Goal: Task Accomplishment & Management: Manage account settings

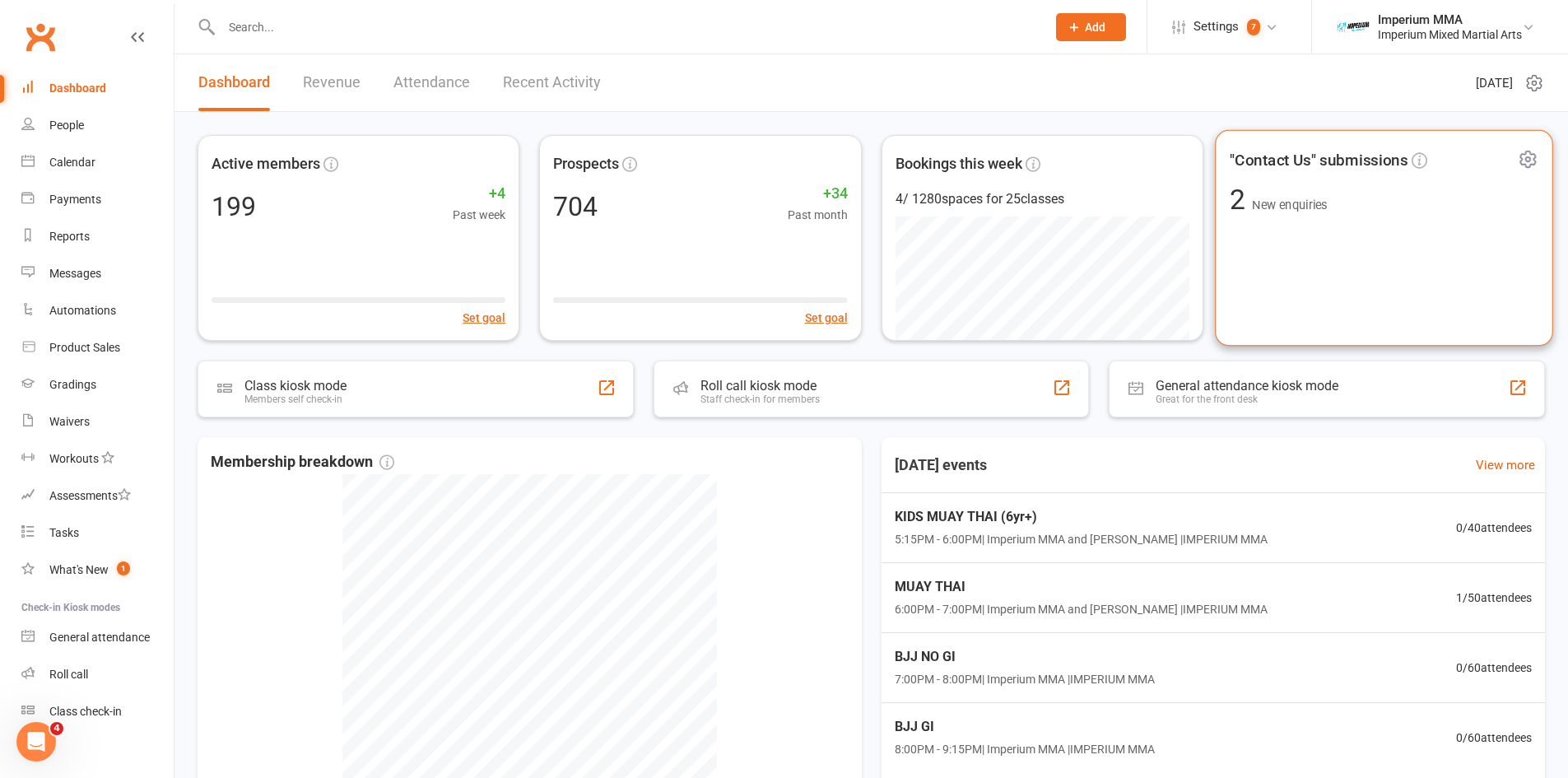
click at [1267, 156] on span ""Contact Us" submissions" at bounding box center [1318, 159] width 178 height 24
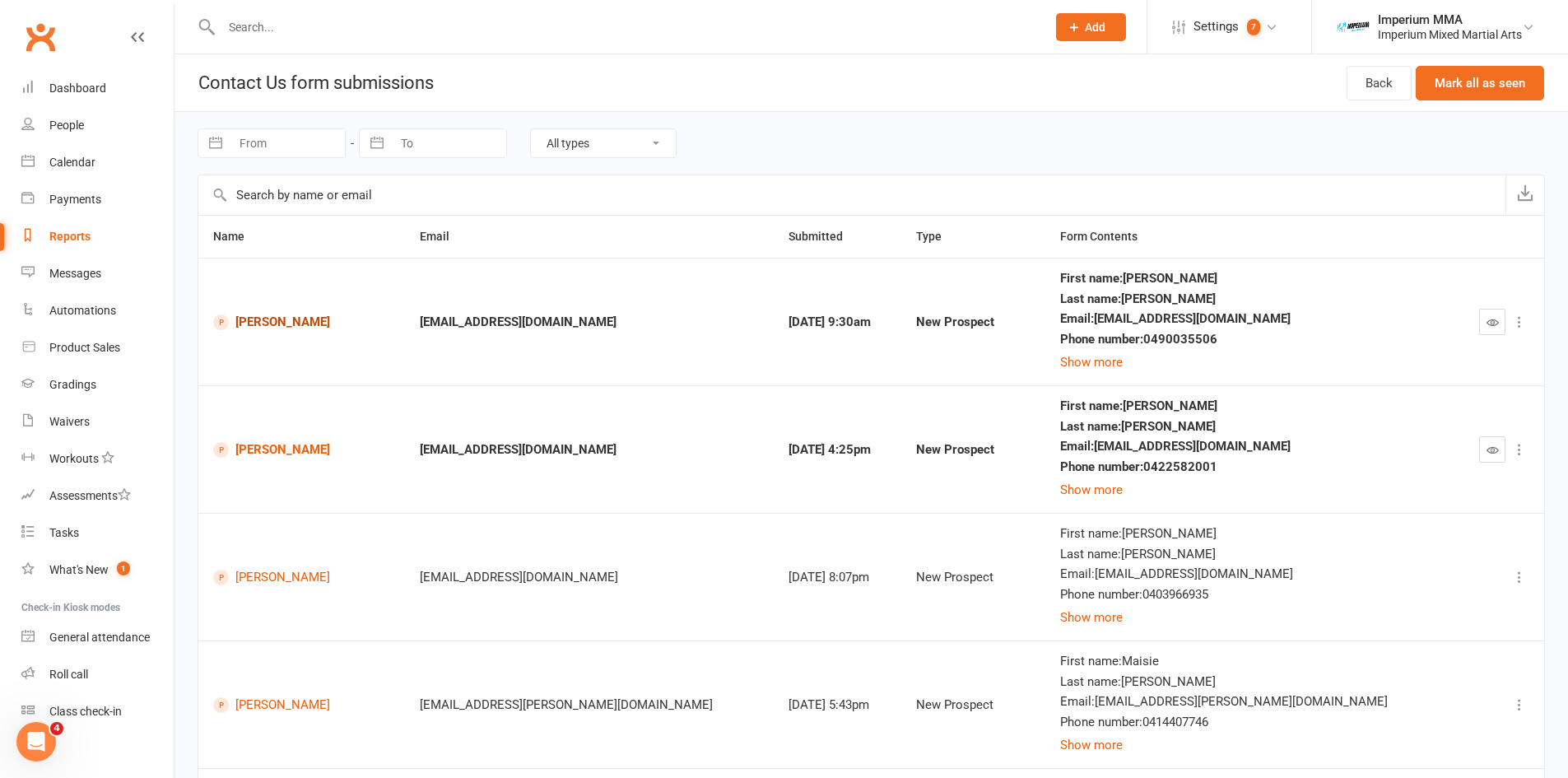
click at [282, 317] on link "[PERSON_NAME]" at bounding box center [302, 322] width 177 height 16
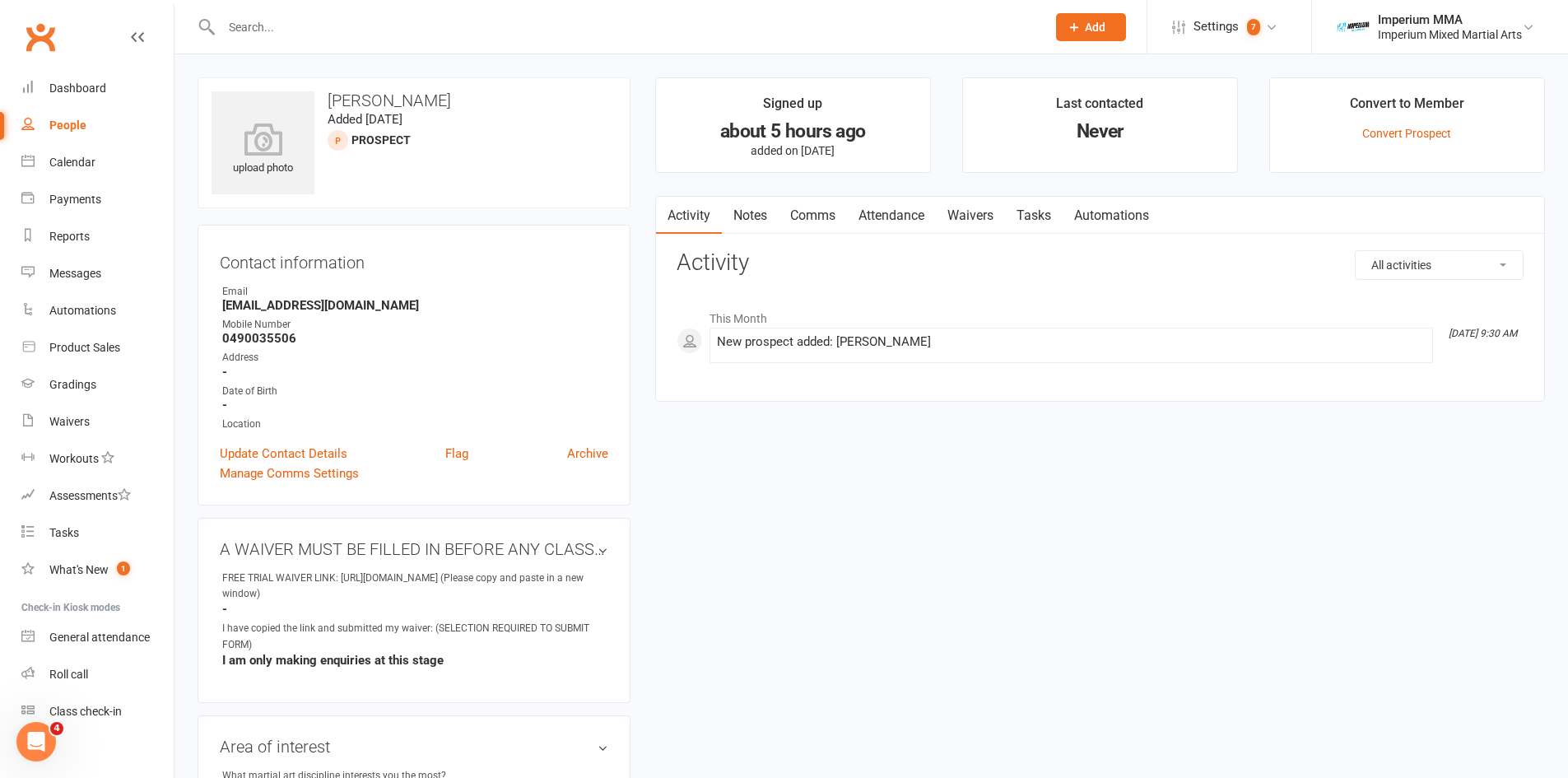
click at [759, 211] on link "Notes" at bounding box center [750, 215] width 57 height 38
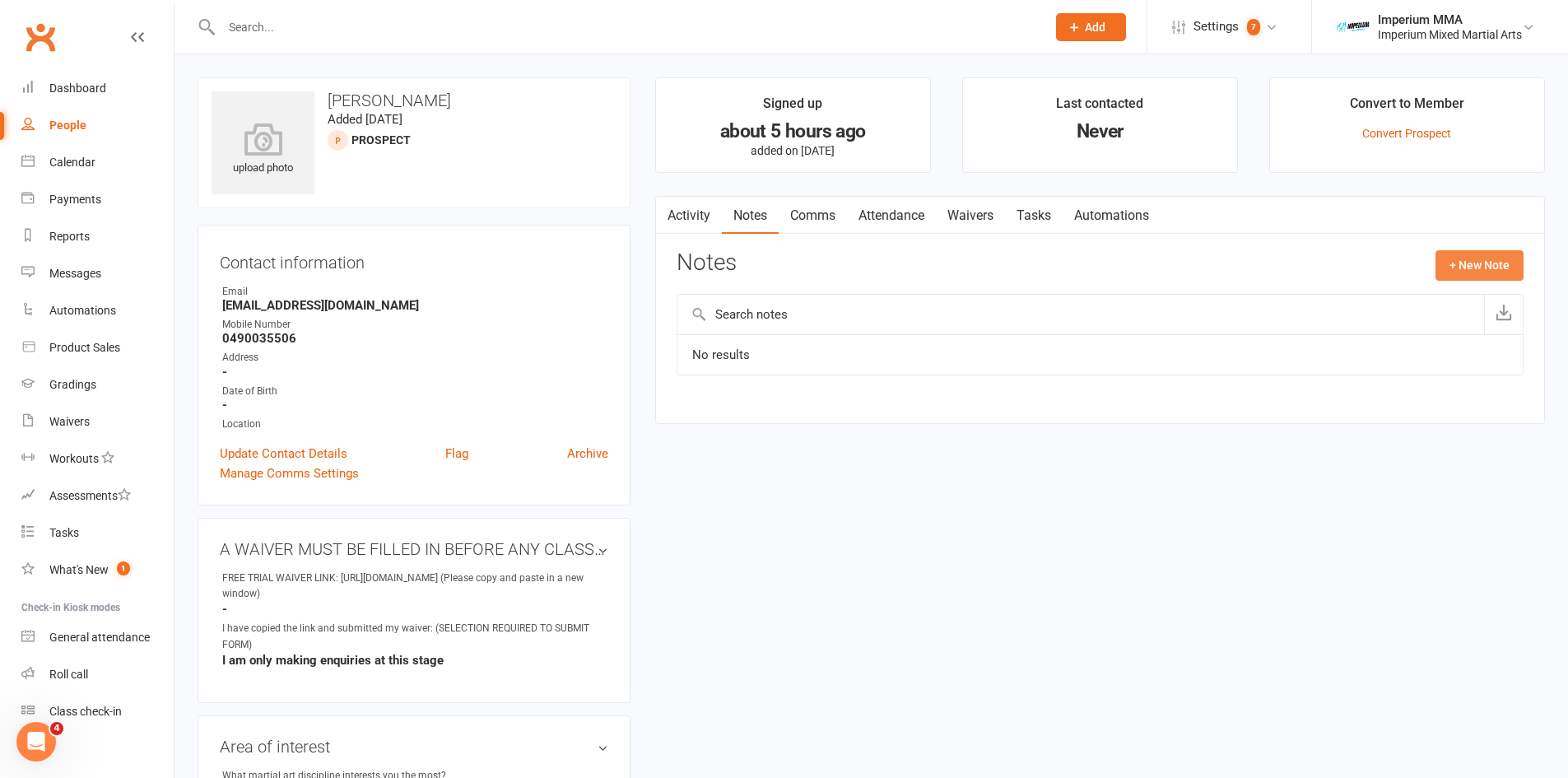
click at [1496, 270] on button "+ New Note" at bounding box center [1479, 265] width 88 height 29
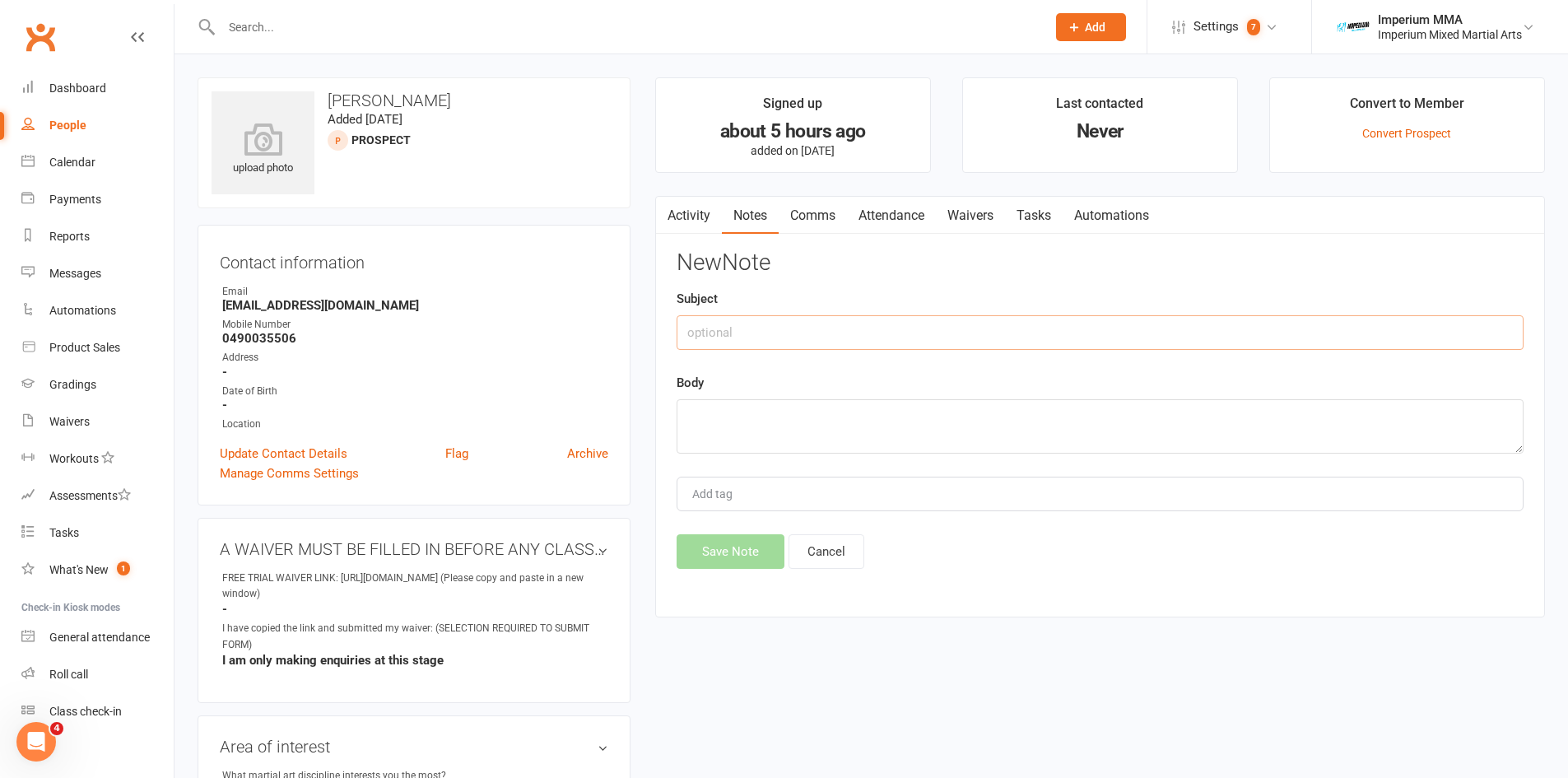
click at [962, 343] on input "text" at bounding box center [1100, 332] width 847 height 34
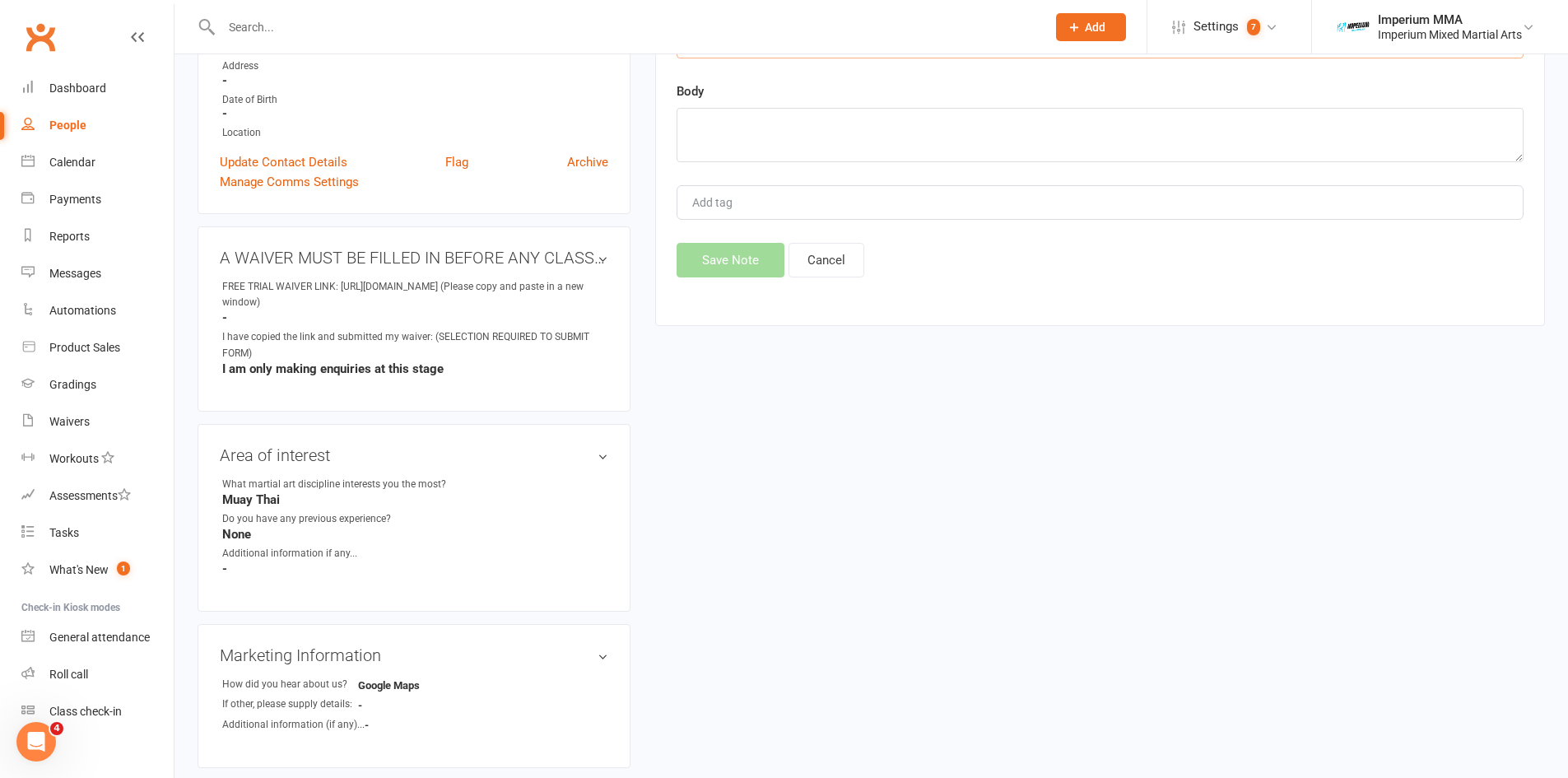
scroll to position [123, 0]
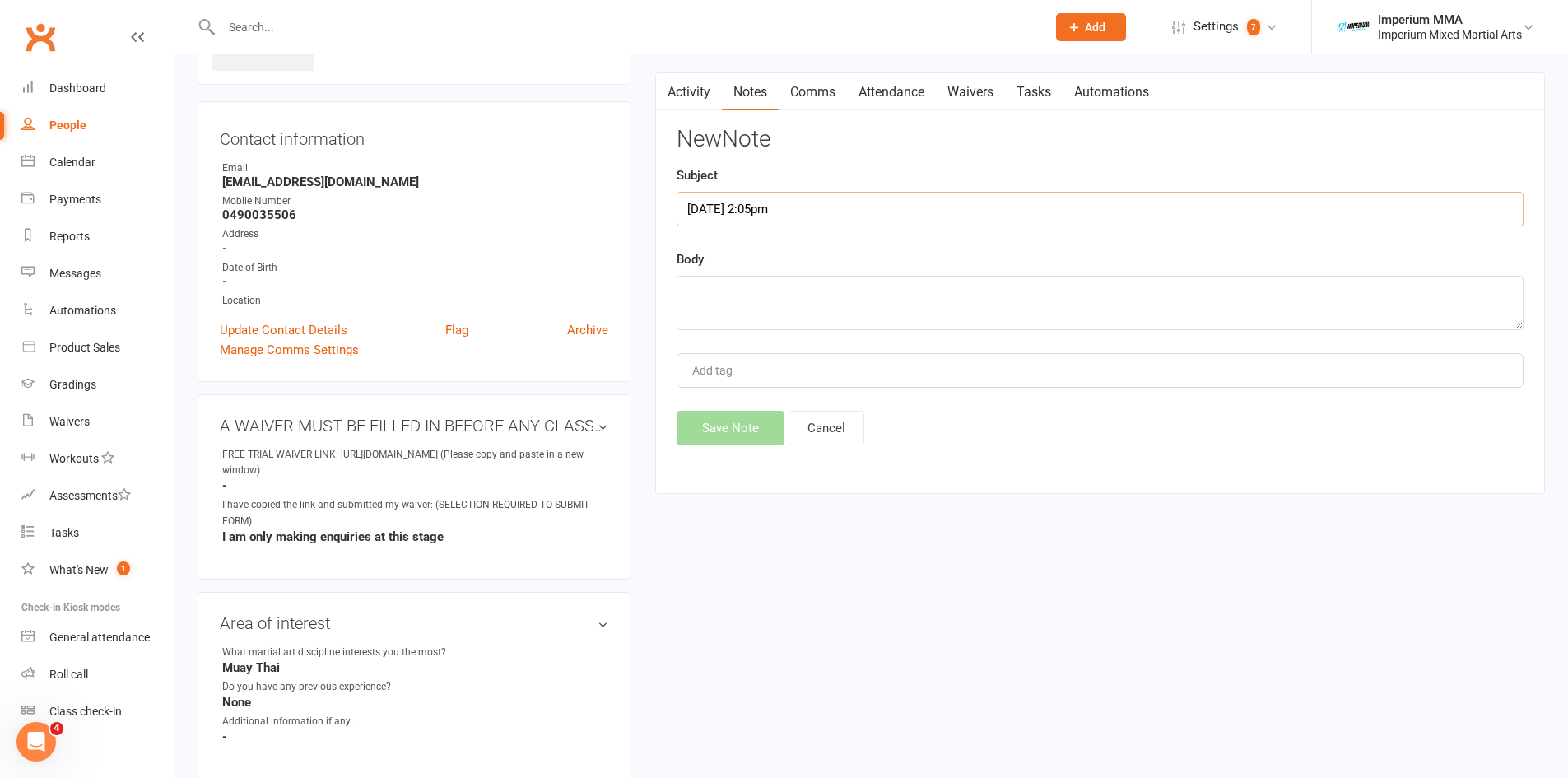
type input "[DATE] 2:05pm"
click at [729, 290] on textarea at bounding box center [1100, 302] width 847 height 54
type textarea "Bit far away. He's on peninsula. - CB"
click at [741, 424] on button "Save Note" at bounding box center [730, 427] width 108 height 34
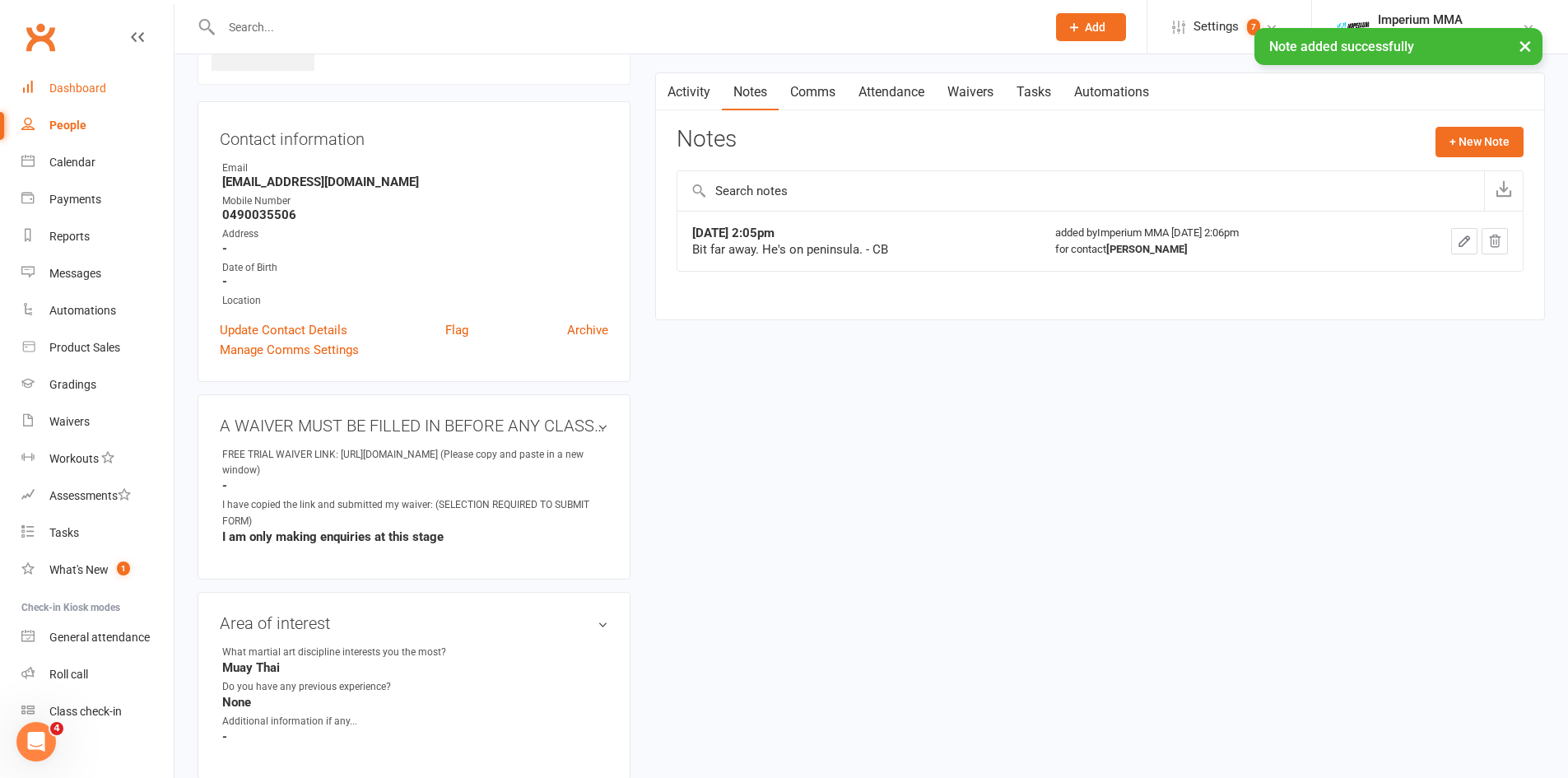
drag, startPoint x: 56, startPoint y: 78, endPoint x: 72, endPoint y: 84, distance: 17.1
click at [56, 78] on link "Dashboard" at bounding box center [98, 89] width 152 height 37
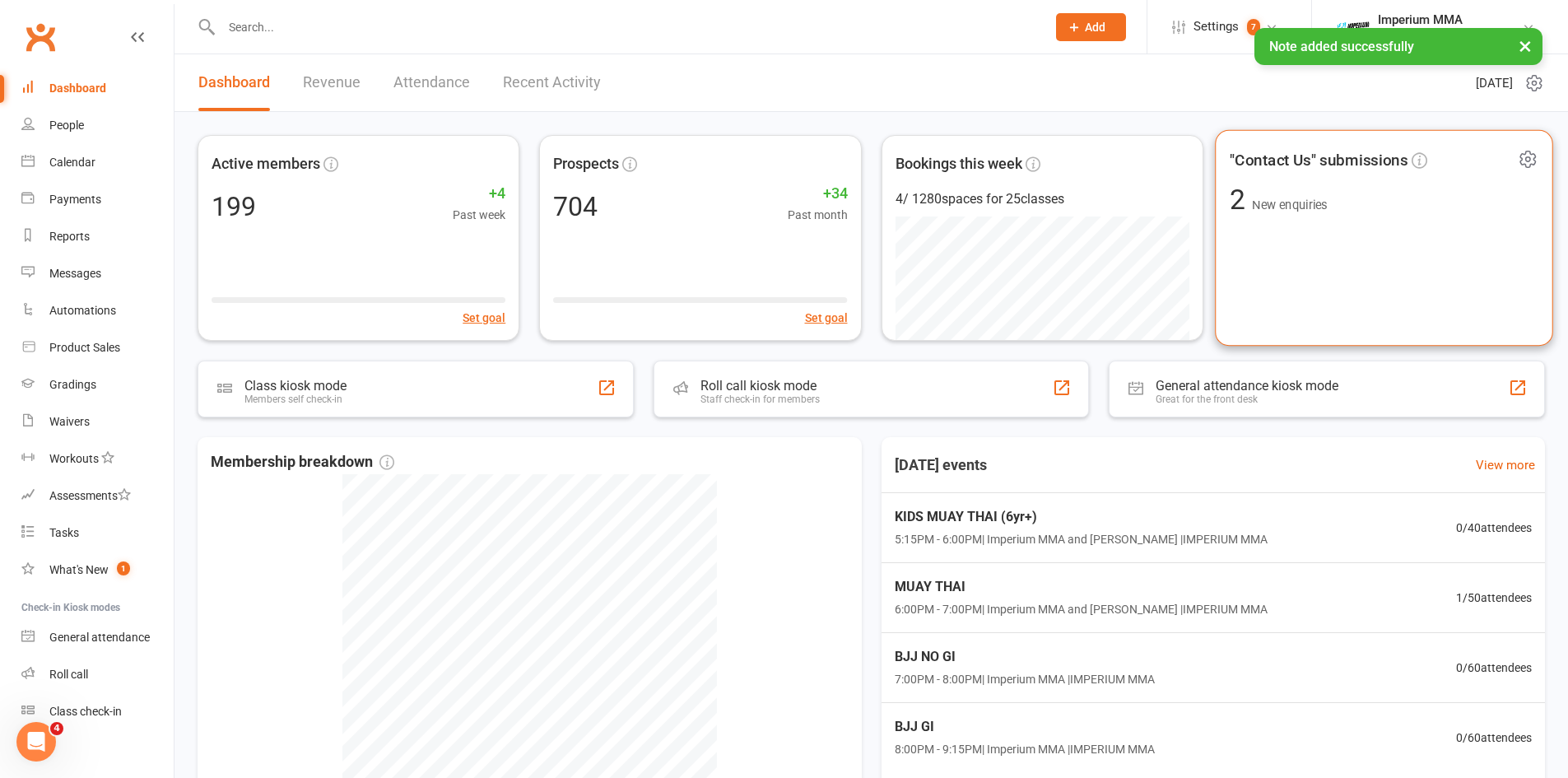
click at [1356, 162] on span ""Contact Us" submissions" at bounding box center [1318, 159] width 178 height 24
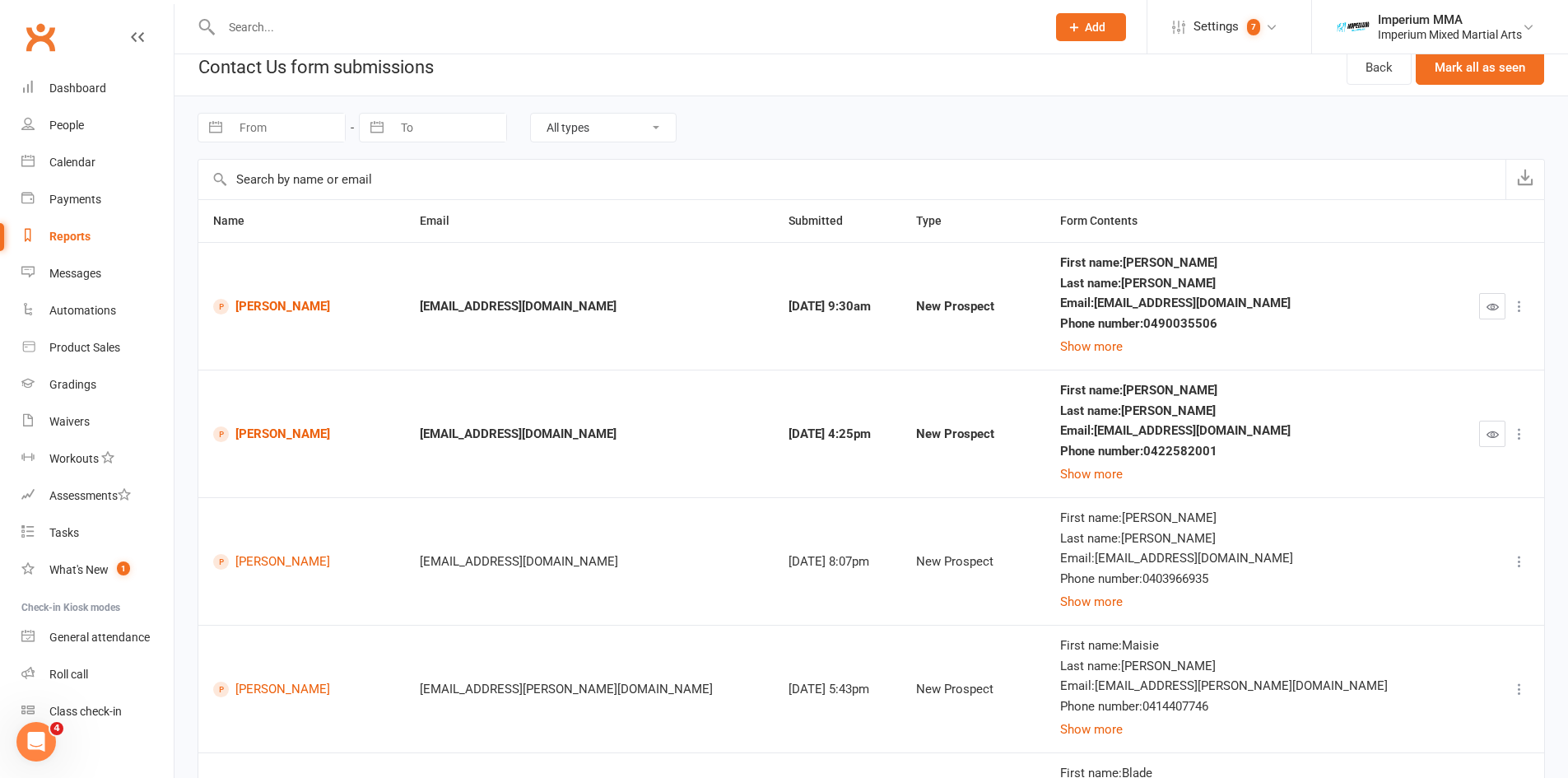
scroll to position [21, 0]
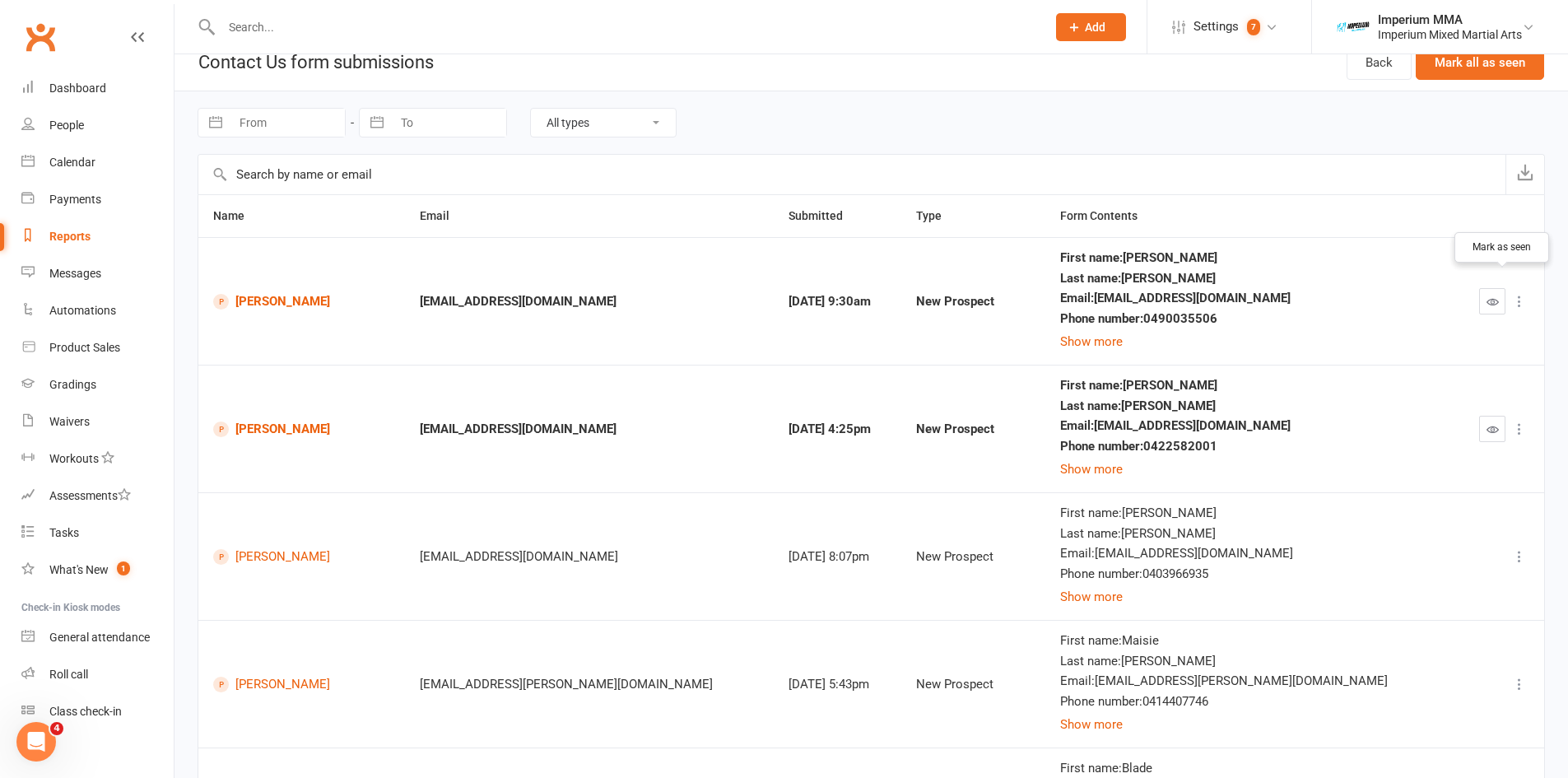
click at [1483, 299] on button "button" at bounding box center [1492, 301] width 26 height 26
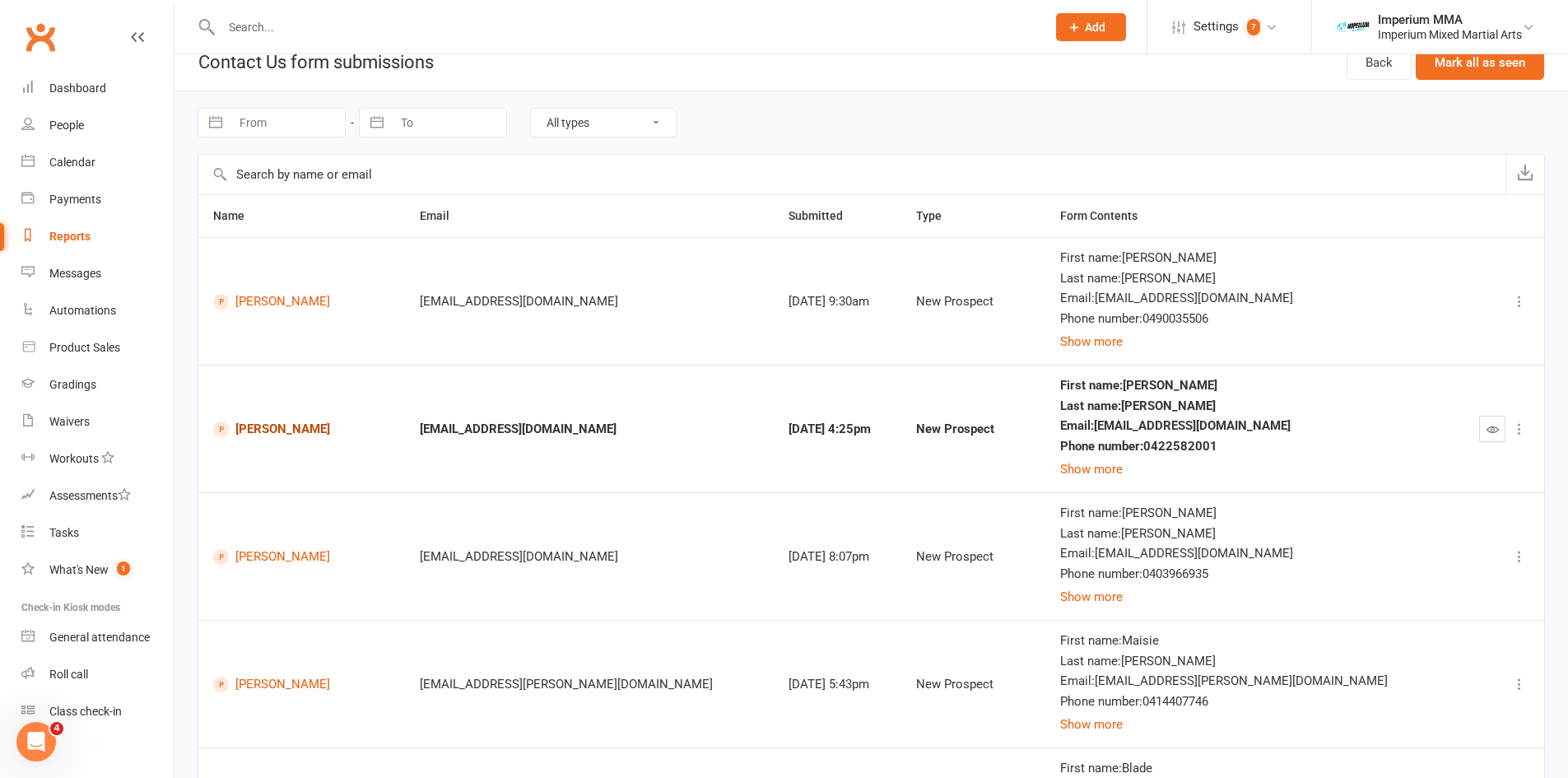
click at [280, 432] on link "[PERSON_NAME]" at bounding box center [302, 429] width 177 height 16
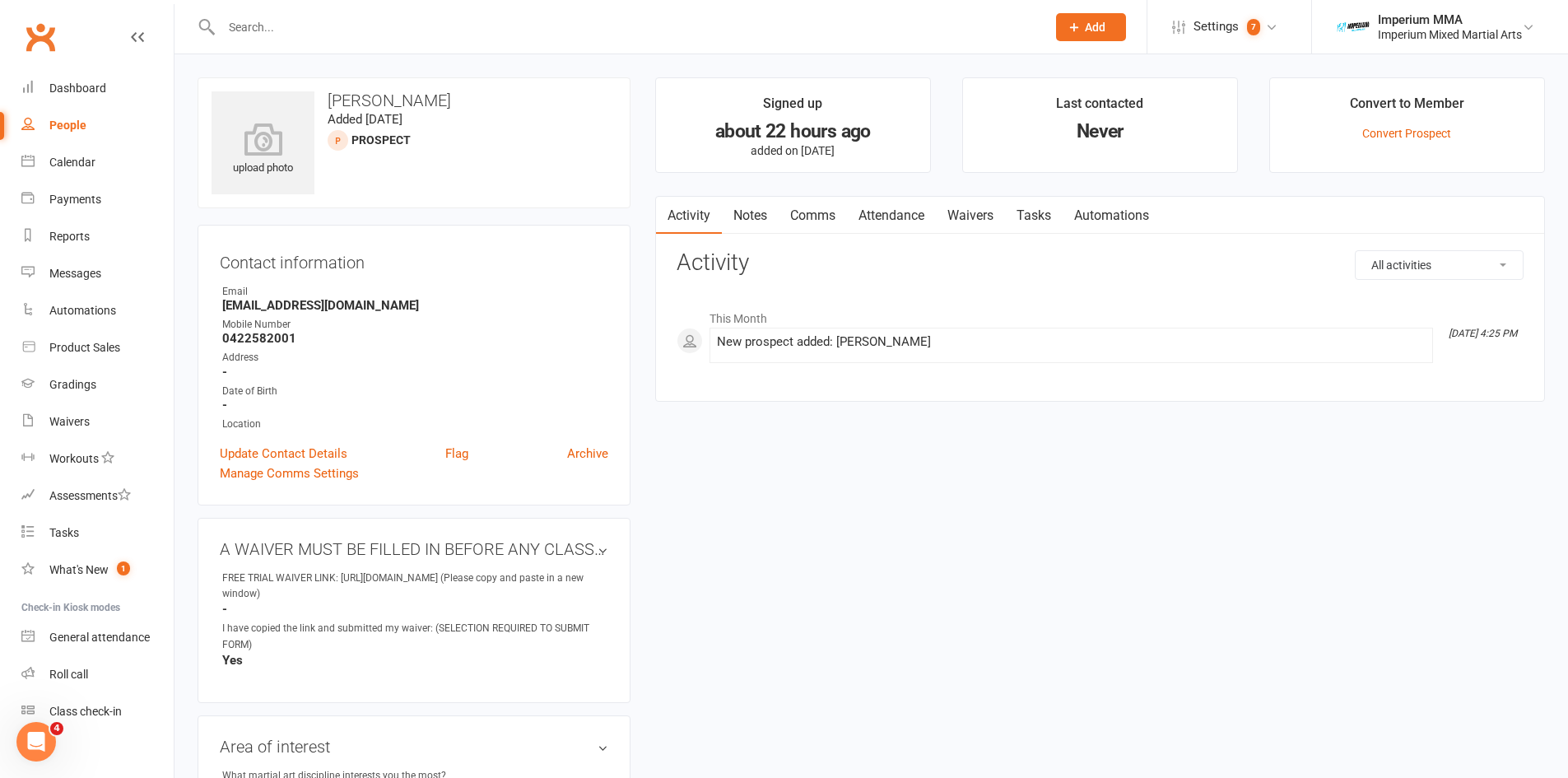
click at [746, 216] on link "Notes" at bounding box center [750, 215] width 57 height 38
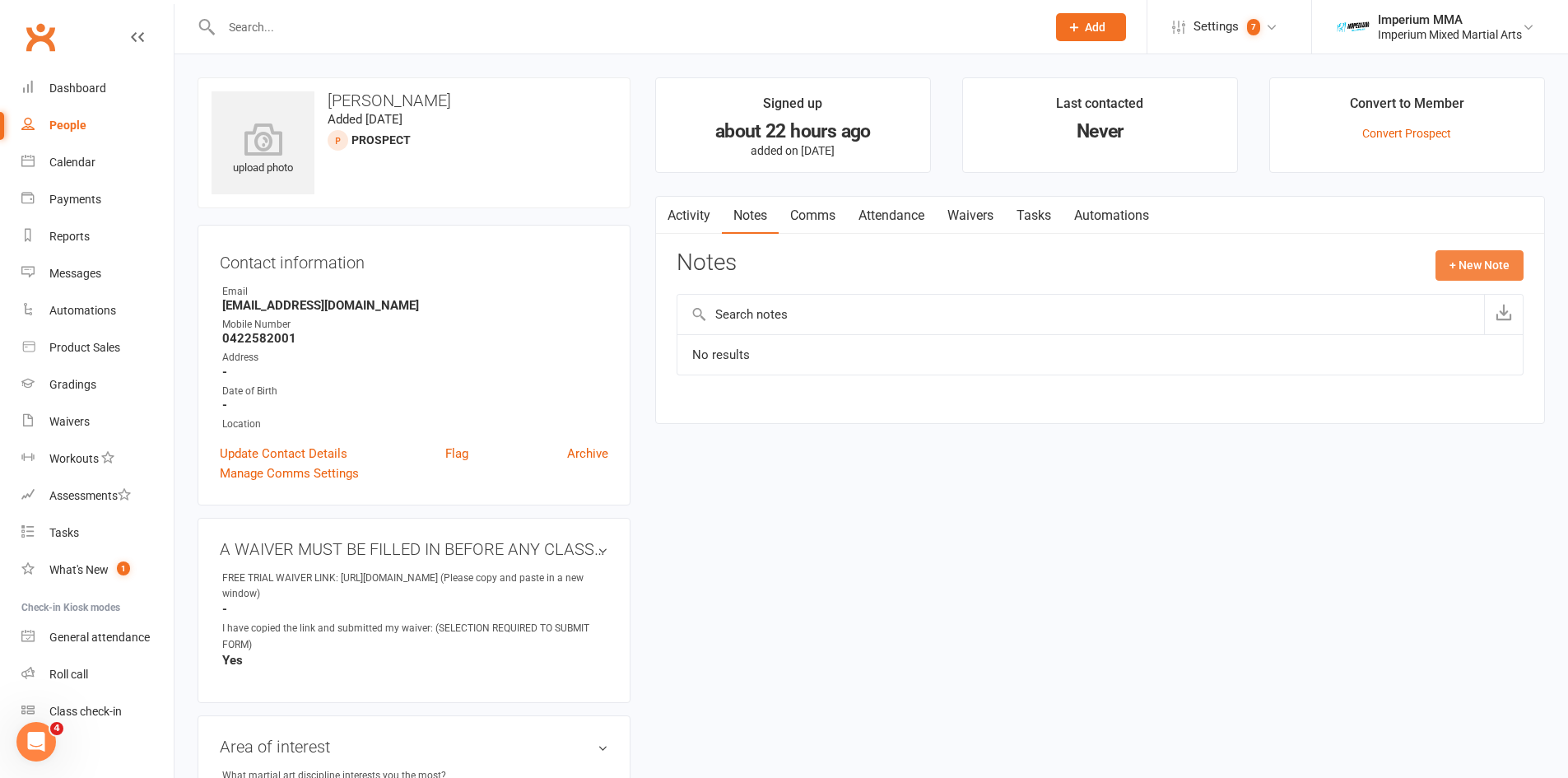
click at [1478, 265] on button "+ New Note" at bounding box center [1479, 265] width 88 height 29
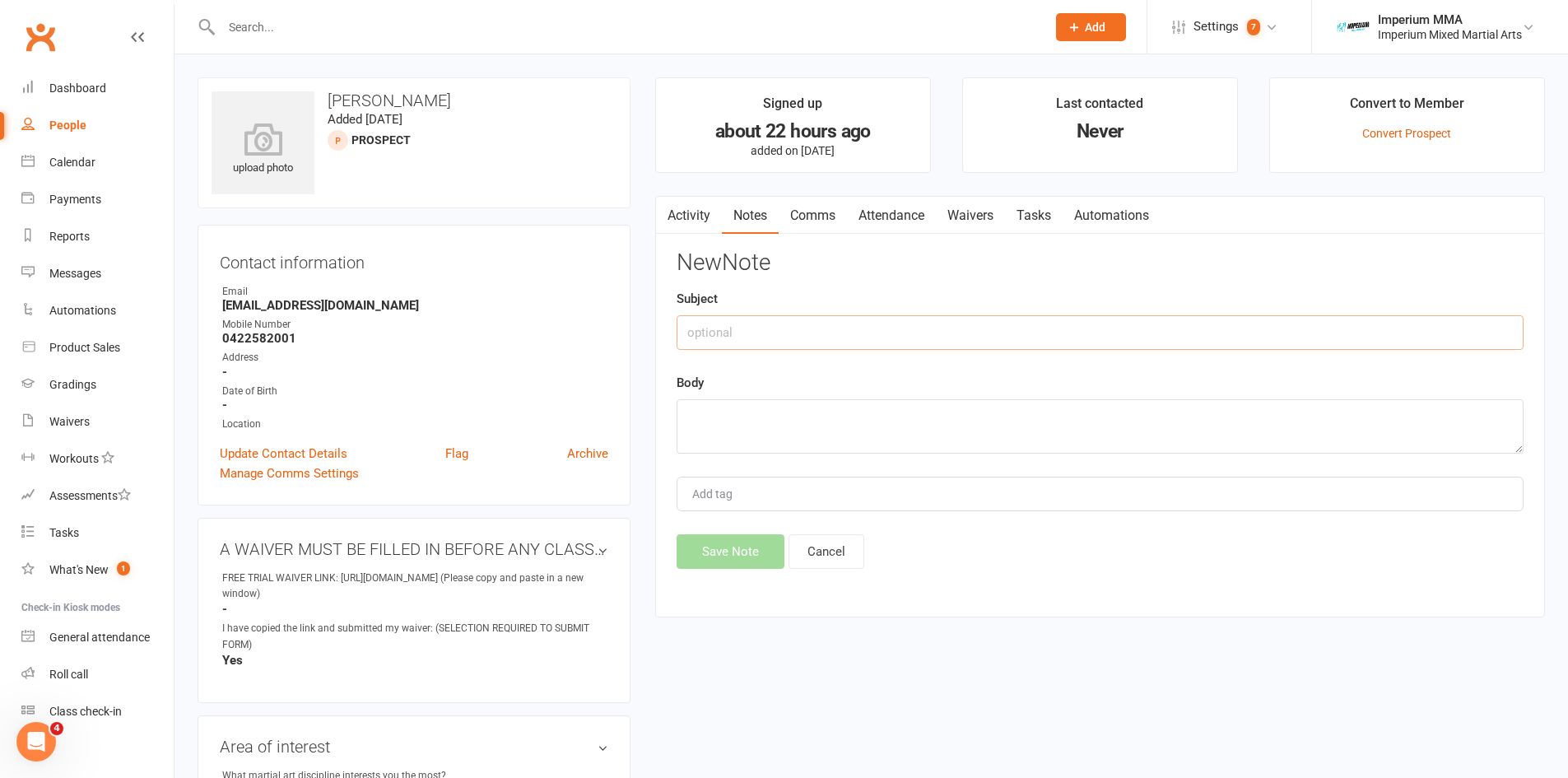
click at [792, 336] on input "text" at bounding box center [1100, 332] width 847 height 34
type input "[DATE] 2:07pm"
click at [745, 424] on textarea at bounding box center [1100, 426] width 847 height 54
type textarea "Will ring back after 3:30pm when finished work - CB"
click at [714, 563] on button "Save Note" at bounding box center [730, 551] width 108 height 34
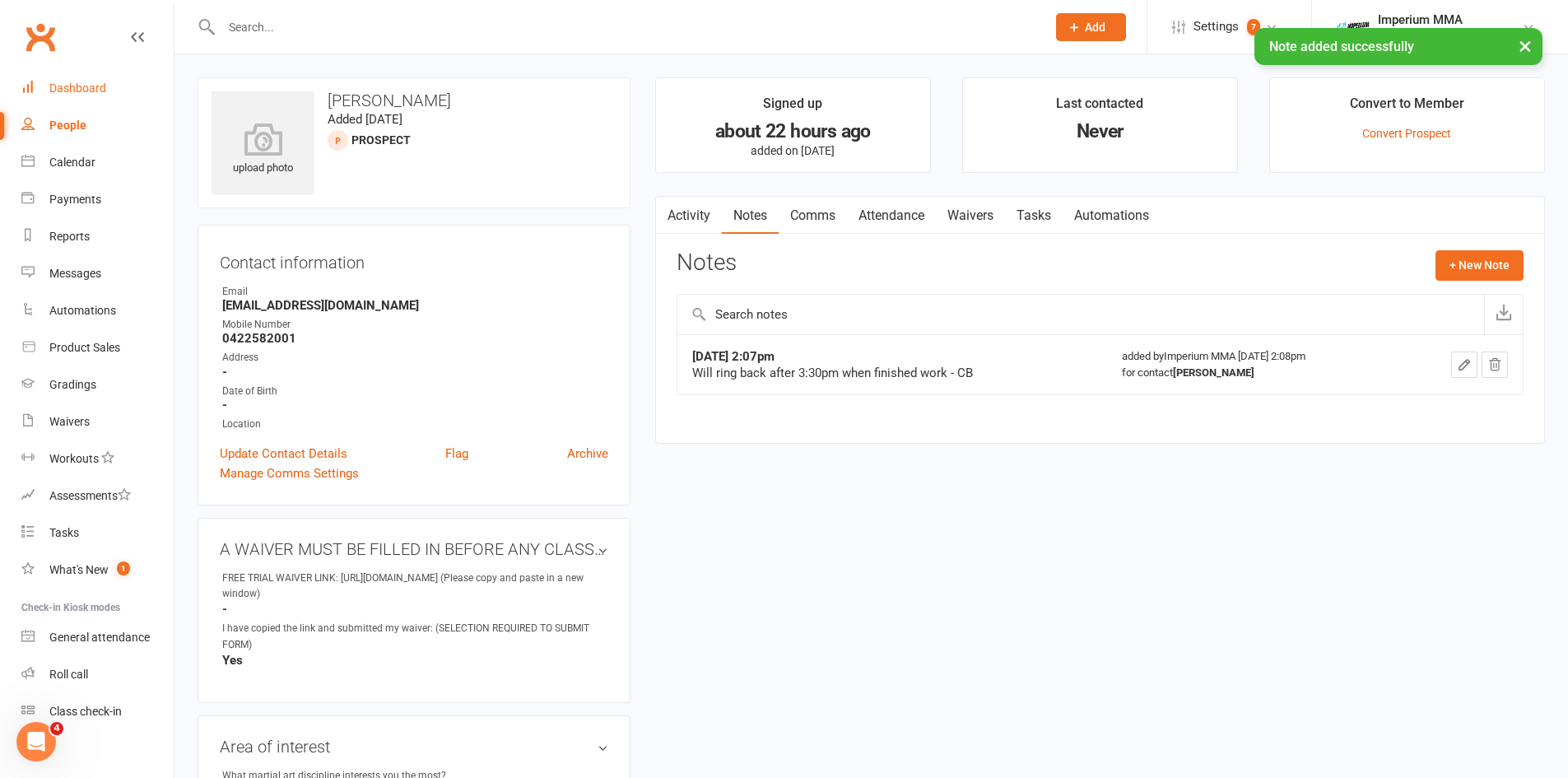
click at [70, 85] on div "Dashboard" at bounding box center [78, 88] width 57 height 13
